Goal: Ask a question

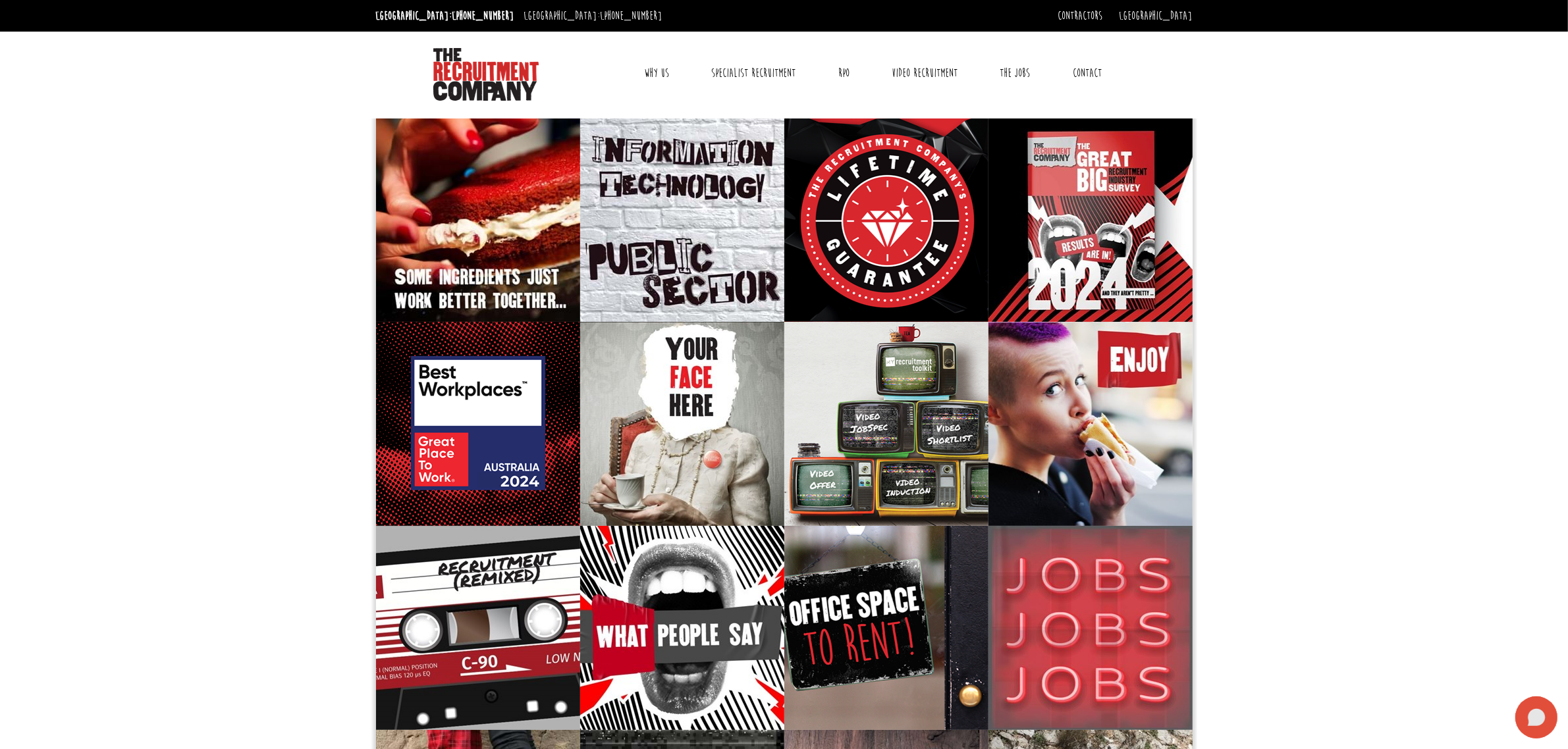
click at [1525, 710] on icon at bounding box center [1536, 717] width 42 height 42
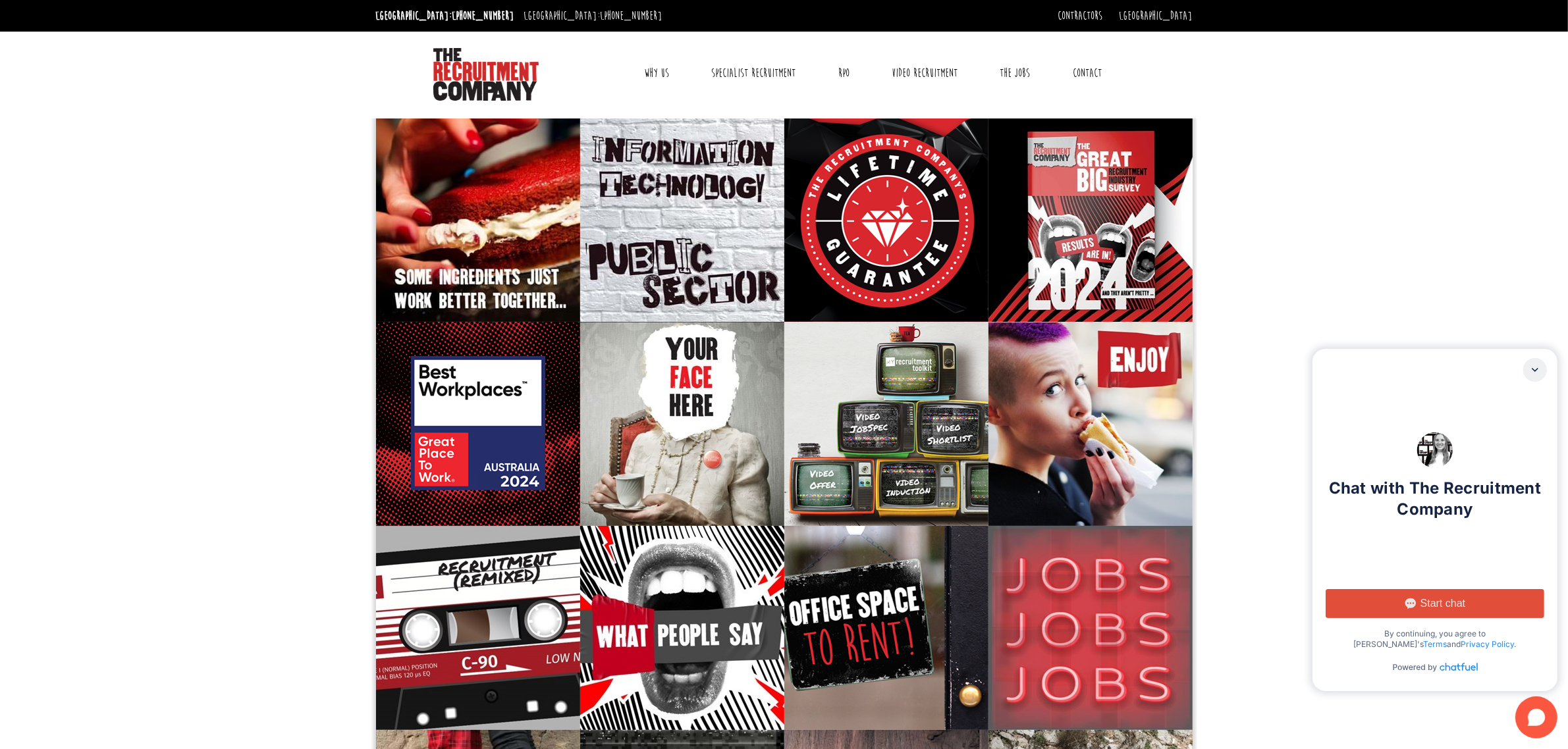
click at [1437, 604] on span "Start chat" at bounding box center [1442, 604] width 45 height 13
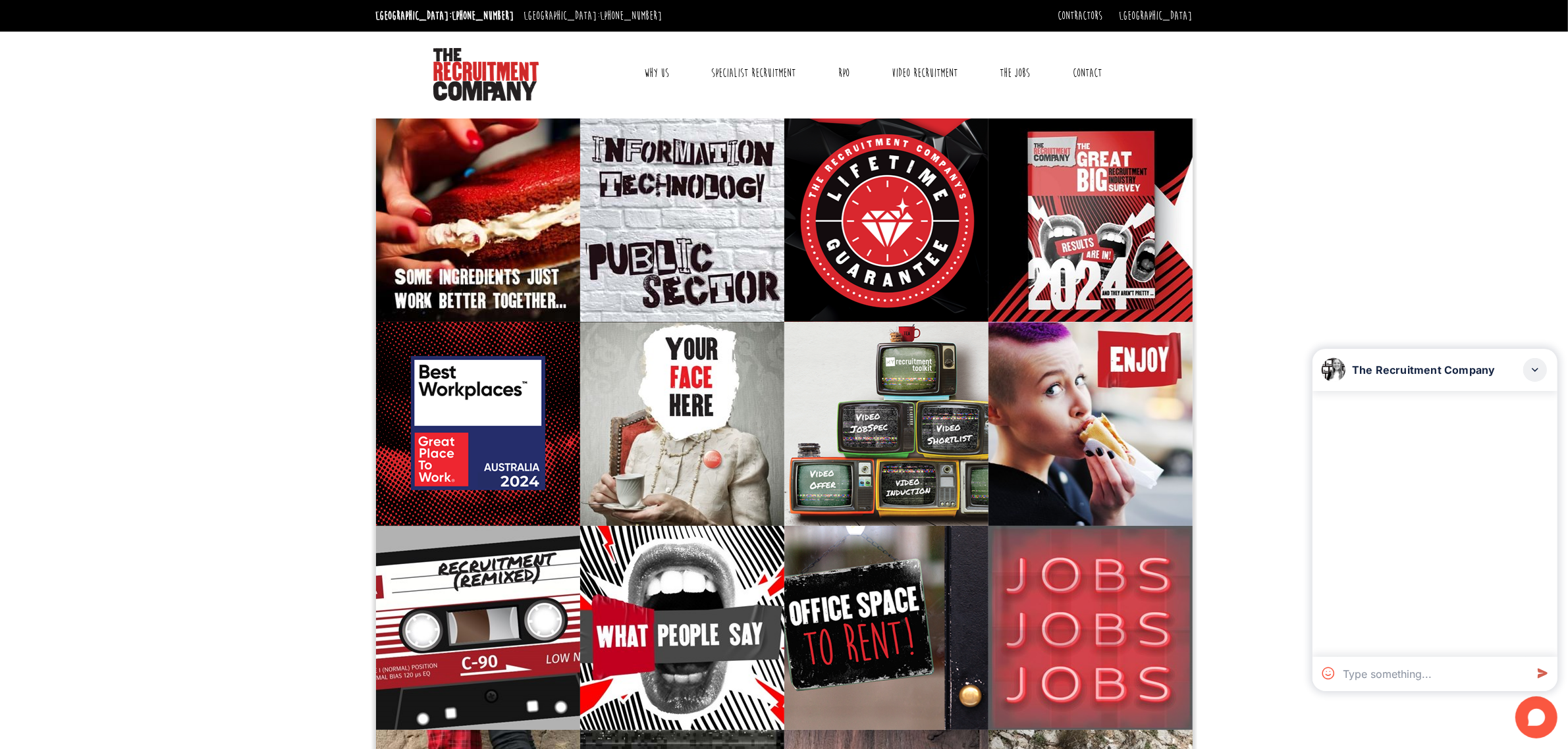
type textarea "I"
type textarea "im looking for work"
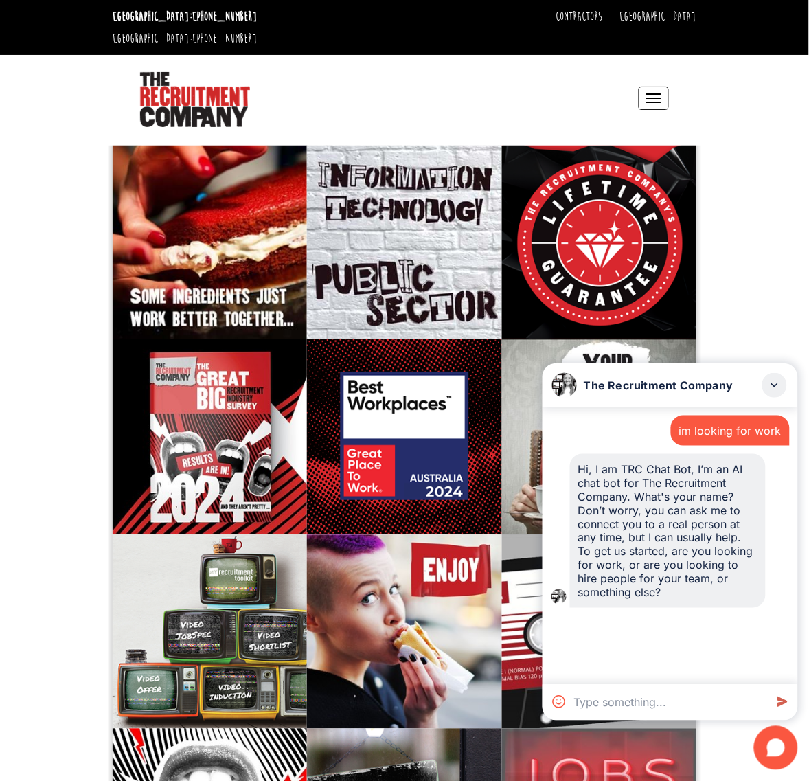
click at [752, 427] on div "im looking for work" at bounding box center [730, 431] width 102 height 14
click at [617, 709] on textarea at bounding box center [666, 703] width 196 height 36
paste textarea "im looking for work"
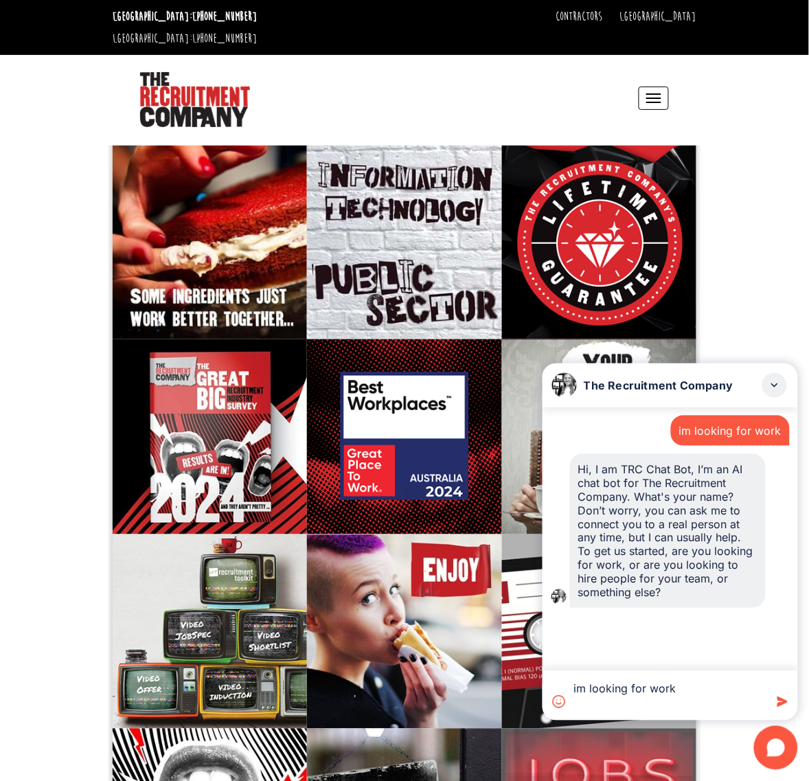
type textarea "im looking for work"
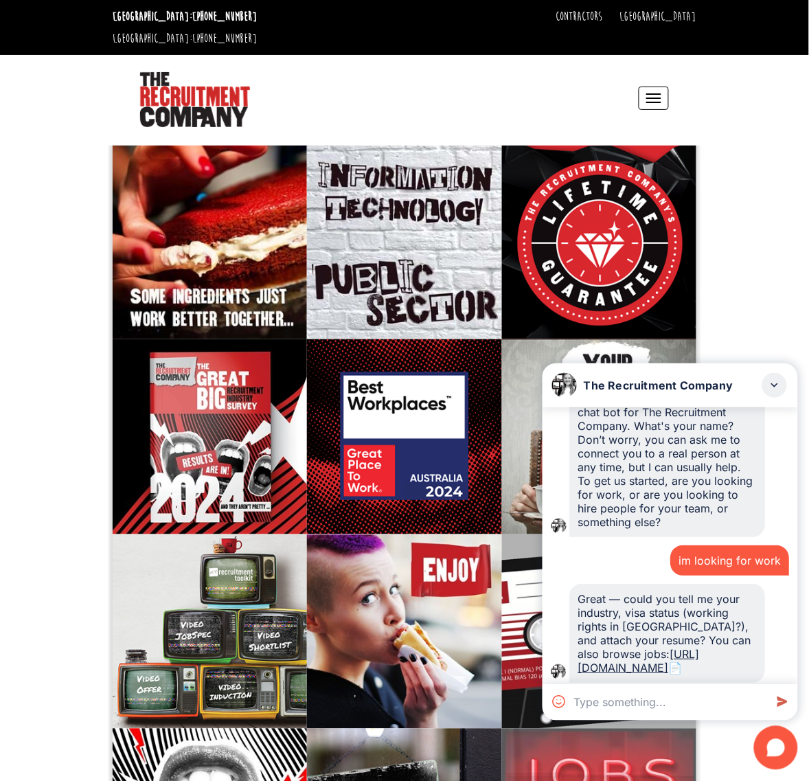
scroll to position [91, 0]
